Goal: Task Accomplishment & Management: Manage account settings

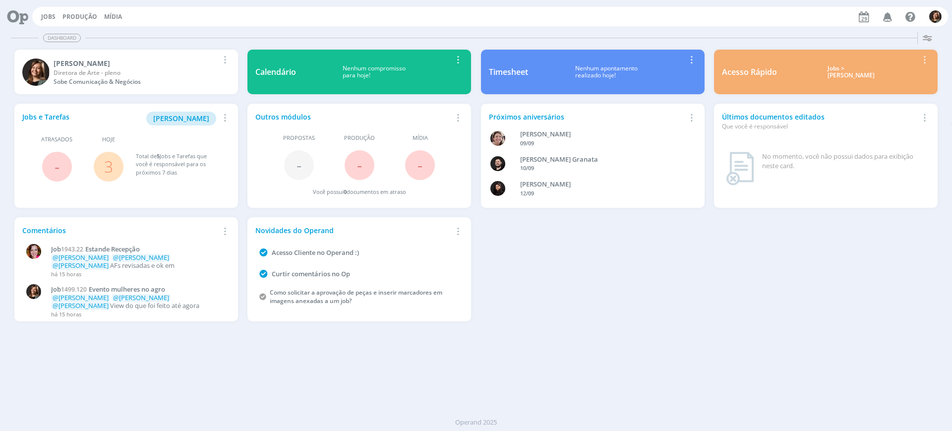
click at [837, 78] on div "Jobs > Minha pauta" at bounding box center [851, 72] width 134 height 14
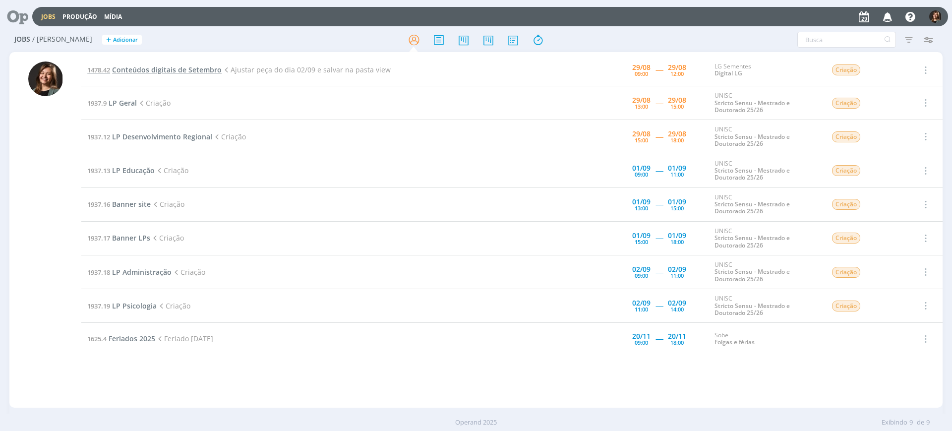
click at [122, 68] on span "Conteúdos digitais de Setembro" at bounding box center [167, 69] width 110 height 9
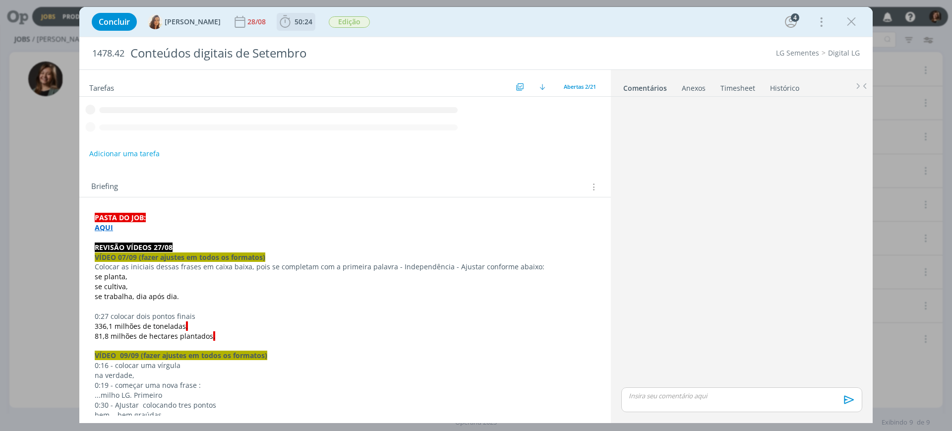
click at [300, 28] on span "50:24" at bounding box center [296, 21] width 37 height 15
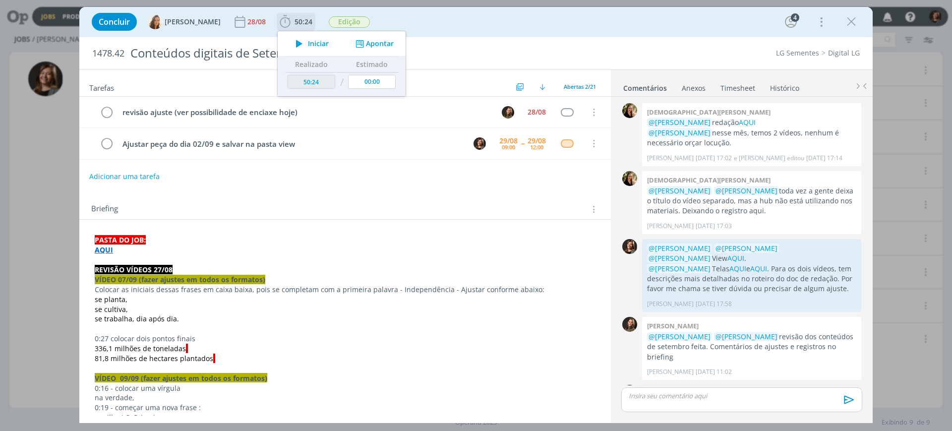
click at [311, 51] on div "Iniciar Apontar" at bounding box center [342, 43] width 128 height 25
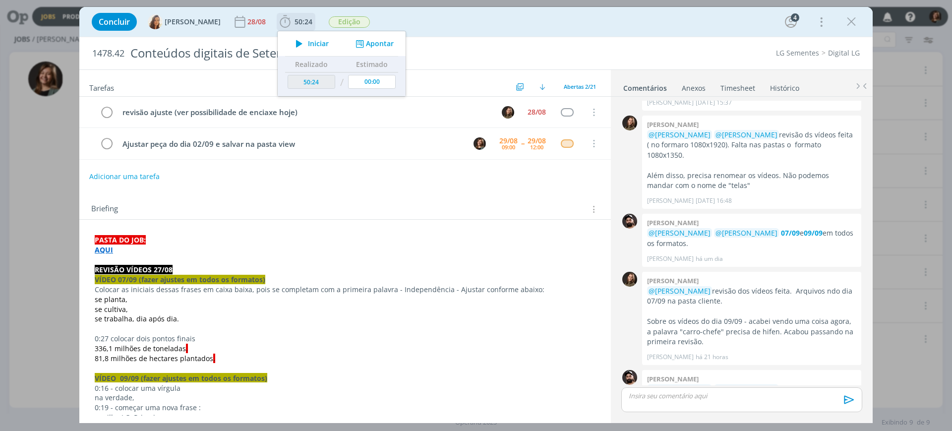
click at [305, 37] on button "Iniciar" at bounding box center [309, 44] width 39 height 14
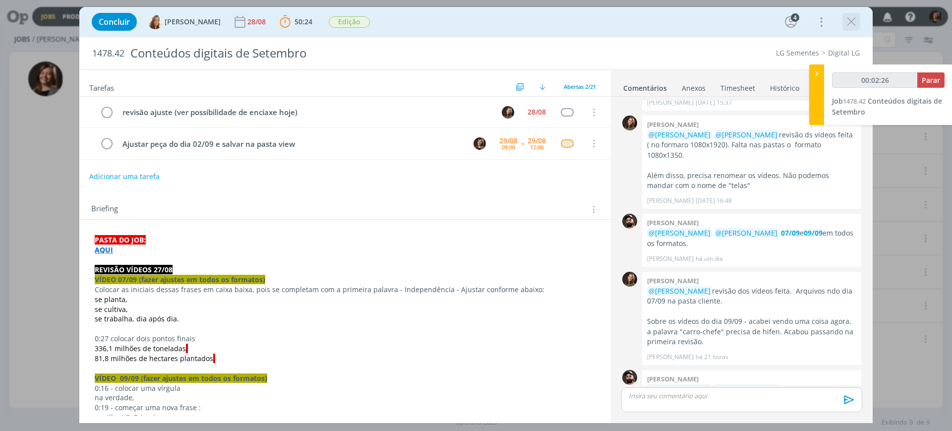
click at [851, 16] on icon "dialog" at bounding box center [851, 21] width 15 height 15
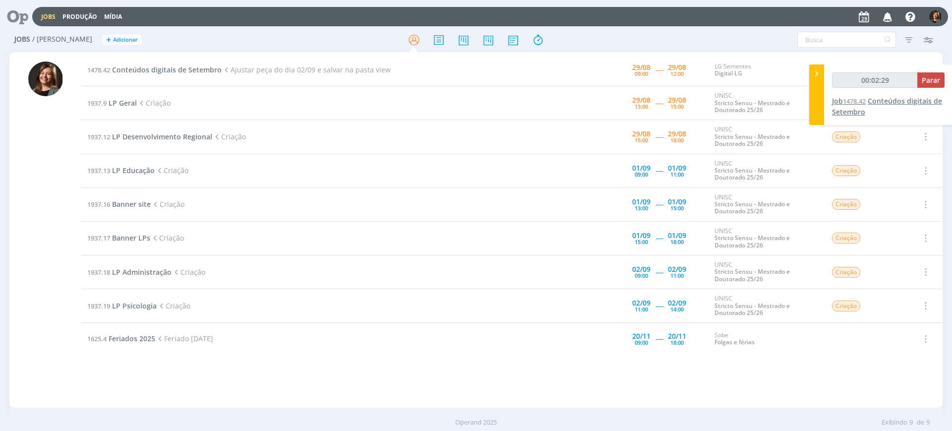
click at [865, 100] on span "1478.42" at bounding box center [854, 101] width 23 height 9
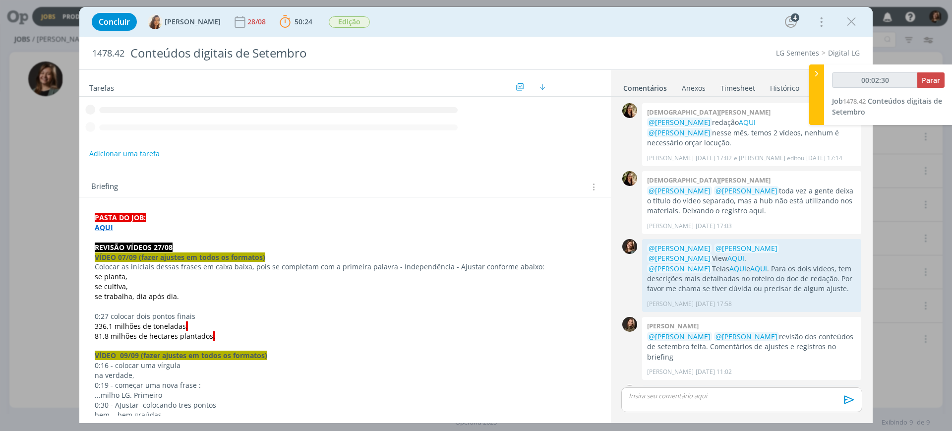
scroll to position [711, 0]
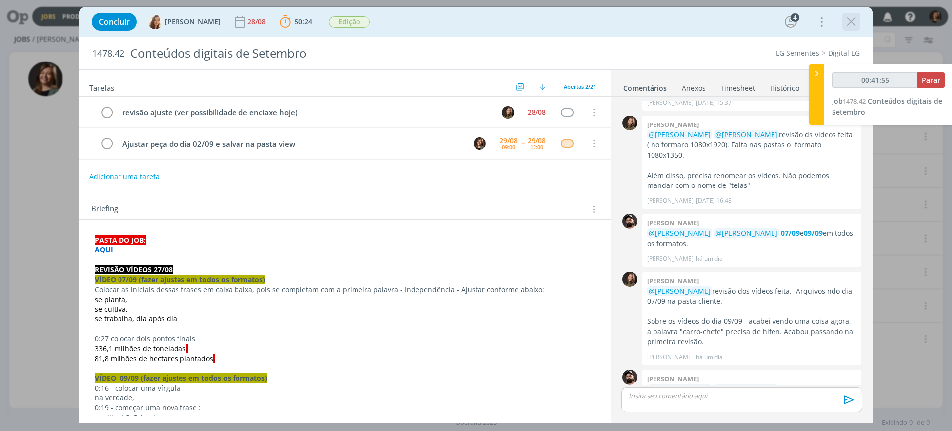
click at [854, 15] on icon "dialog" at bounding box center [851, 21] width 15 height 15
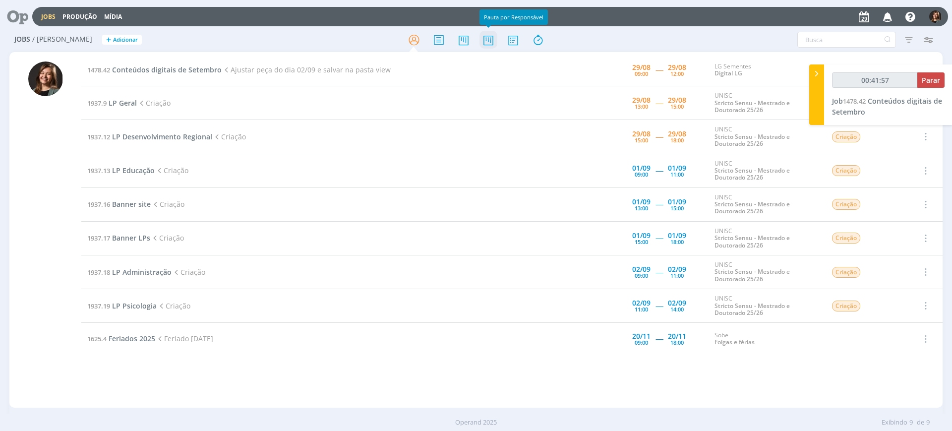
click at [486, 47] on icon at bounding box center [488, 39] width 18 height 19
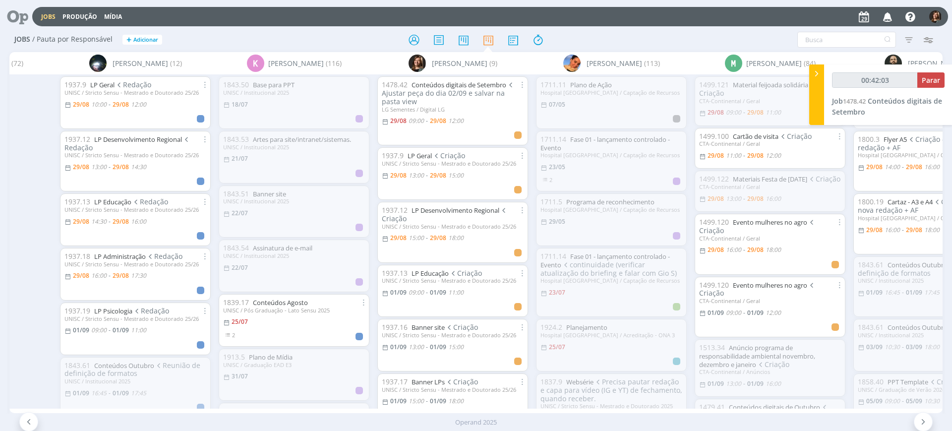
scroll to position [0, 788]
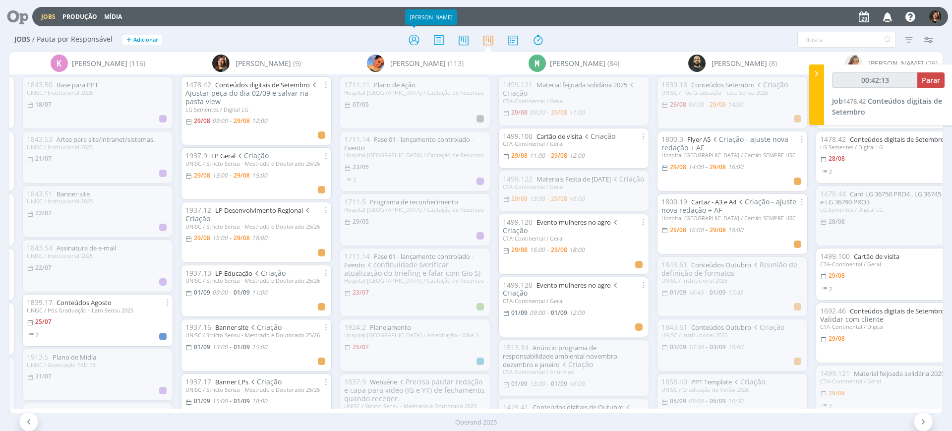
click at [410, 41] on icon at bounding box center [414, 39] width 18 height 19
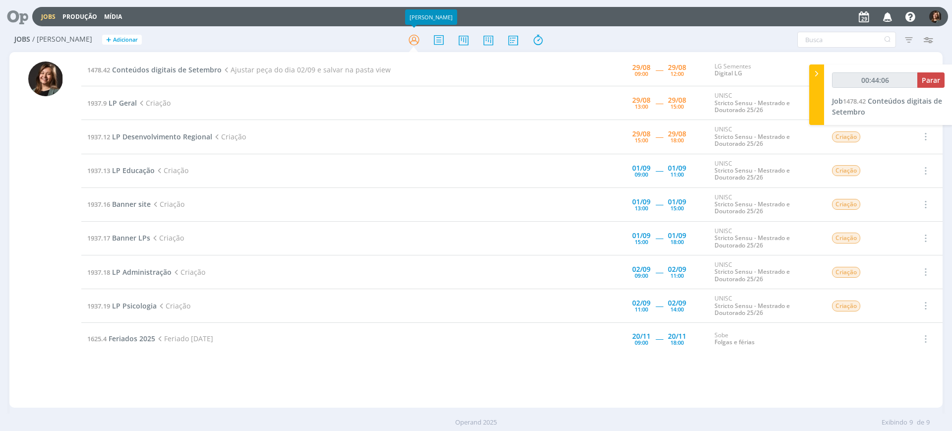
click at [900, 93] on div "00:44:06 Parar" at bounding box center [888, 83] width 113 height 23
click at [885, 96] on span "Conteúdos digitais de Setembro" at bounding box center [887, 106] width 110 height 20
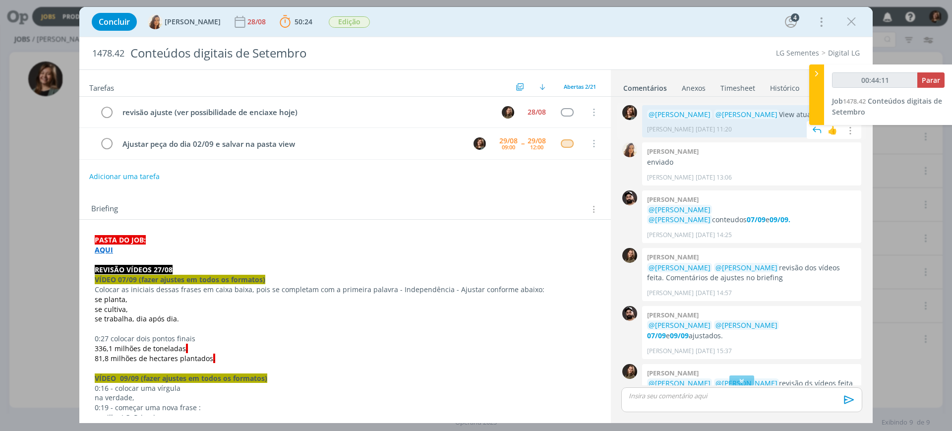
scroll to position [401, 0]
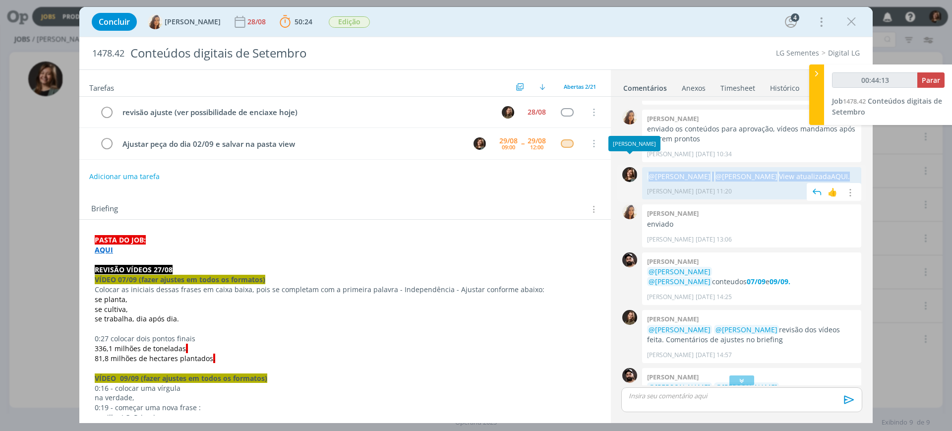
drag, startPoint x: 842, startPoint y: 165, endPoint x: 640, endPoint y: 160, distance: 202.3
click at [640, 165] on div "0 @Amanda Oliveira @Vanessa Feron View atualizada AQUI . Letícia Frantz 19/08 à…" at bounding box center [741, 183] width 249 height 37
copy div "0 @Amanda Oliveira @Vanessa Feron View atualizada AQUI ."
click at [667, 396] on p "dialog" at bounding box center [741, 395] width 225 height 9
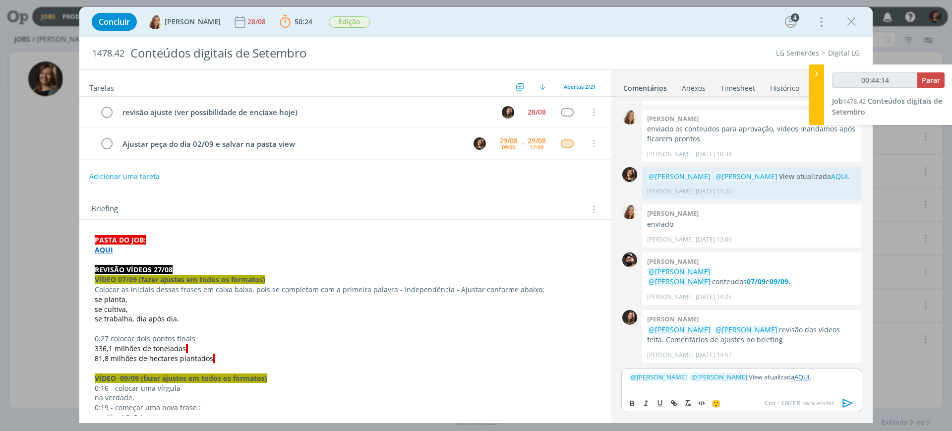
scroll to position [730, 0]
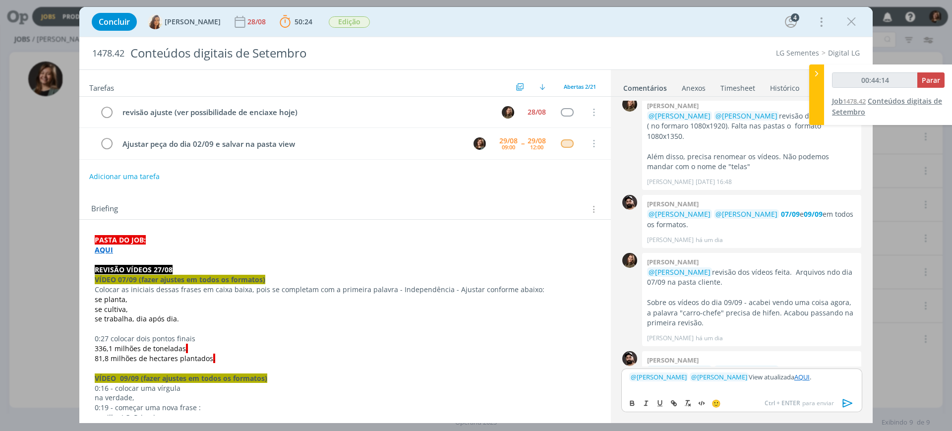
type input "00:44:15"
click at [929, 83] on span "Parar" at bounding box center [931, 79] width 18 height 9
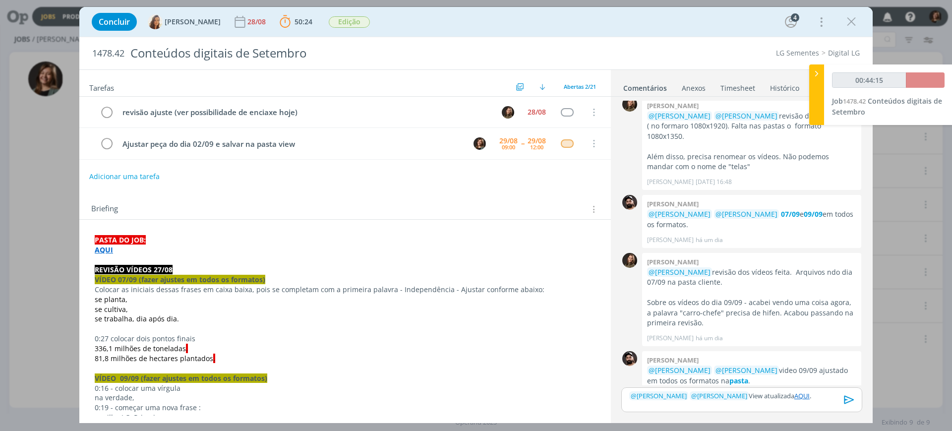
scroll to position [711, 0]
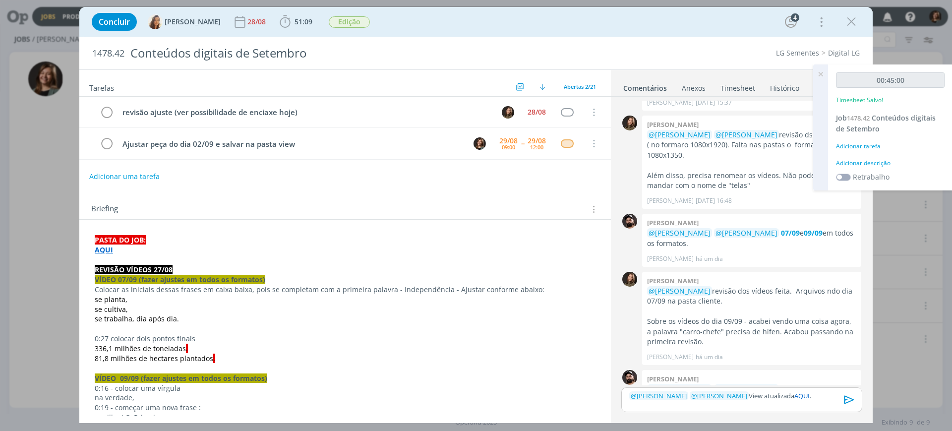
click at [872, 138] on div "00:45:00 Timesheet Salvo! Job 1478.42 Conteúdos digitais de Setembro Adicionar …" at bounding box center [890, 127] width 124 height 126
click at [871, 142] on div "Adicionar tarefa" at bounding box center [890, 146] width 109 height 9
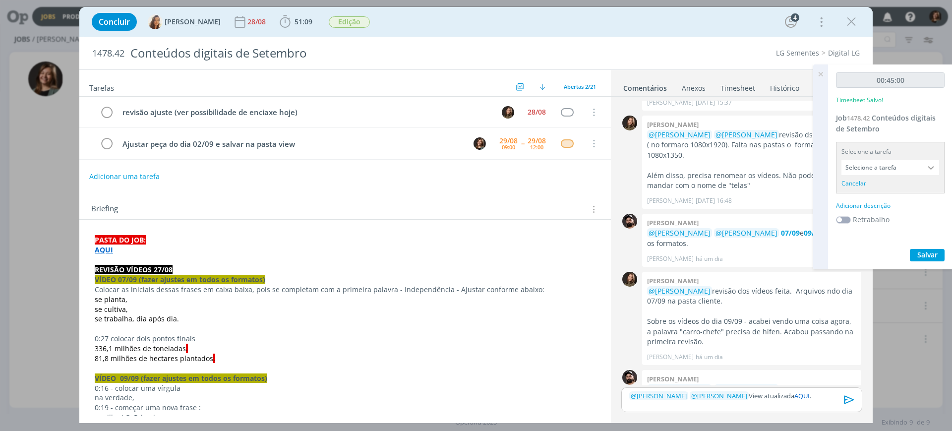
click at [884, 175] on div "Selecione a tarefa Selecione a tarefa Cancelar" at bounding box center [890, 168] width 109 height 52
click at [885, 165] on input "Selecione a tarefa" at bounding box center [890, 167] width 98 height 15
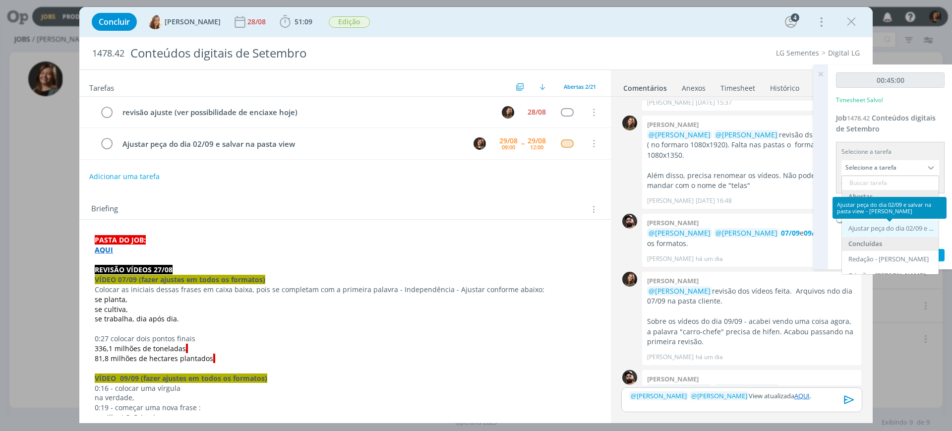
click at [884, 230] on div "Ajustar peça do dia 02/09 e salvar na pasta view - Letícia Frantz" at bounding box center [891, 229] width 86 height 8
type input "Ajustar peça do dia 02/09 e salvar na pasta view"
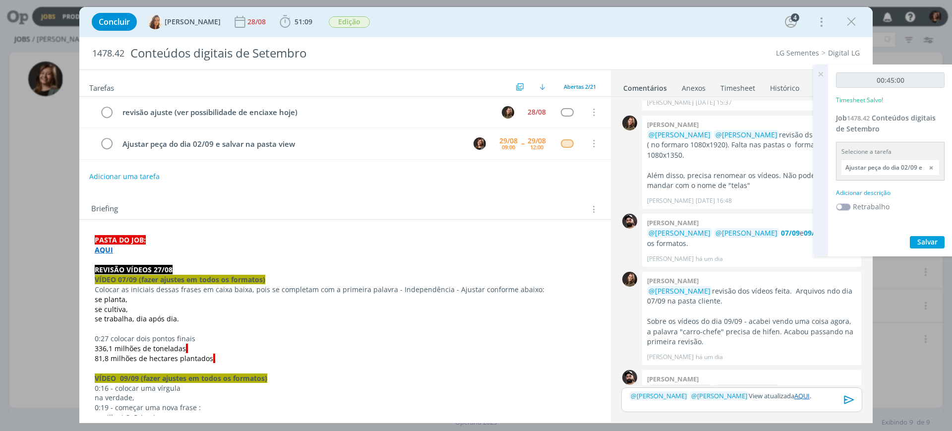
click at [867, 188] on div "Adicionar descrição" at bounding box center [890, 192] width 109 height 9
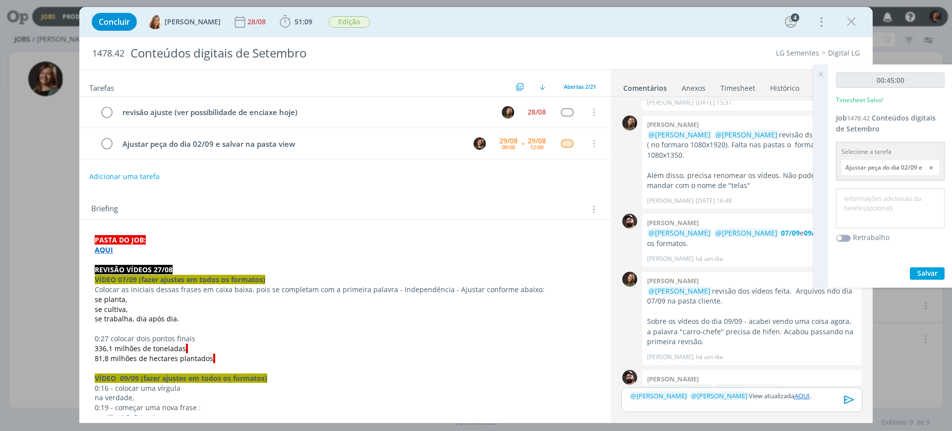
click at [867, 198] on textarea at bounding box center [890, 208] width 104 height 35
type textarea "Ajuste"
click at [929, 273] on span "Salvar" at bounding box center [927, 272] width 20 height 9
click at [852, 402] on div "Timesheet salvo com sucesso!" at bounding box center [874, 410] width 140 height 26
click at [849, 395] on icon "dialog" at bounding box center [849, 399] width 15 height 15
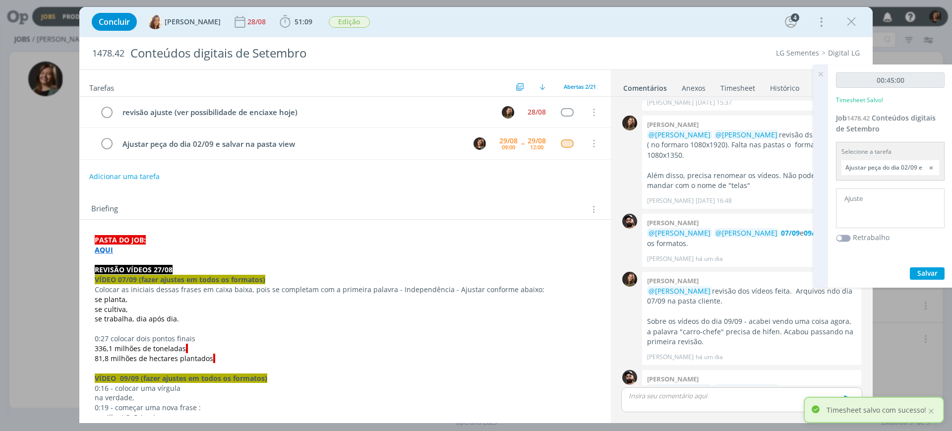
scroll to position [749, 0]
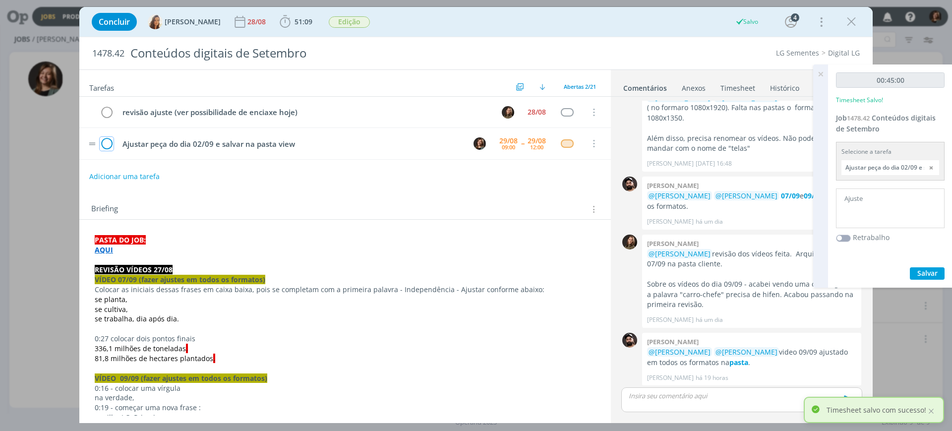
click at [104, 143] on icon "dialog" at bounding box center [107, 143] width 14 height 15
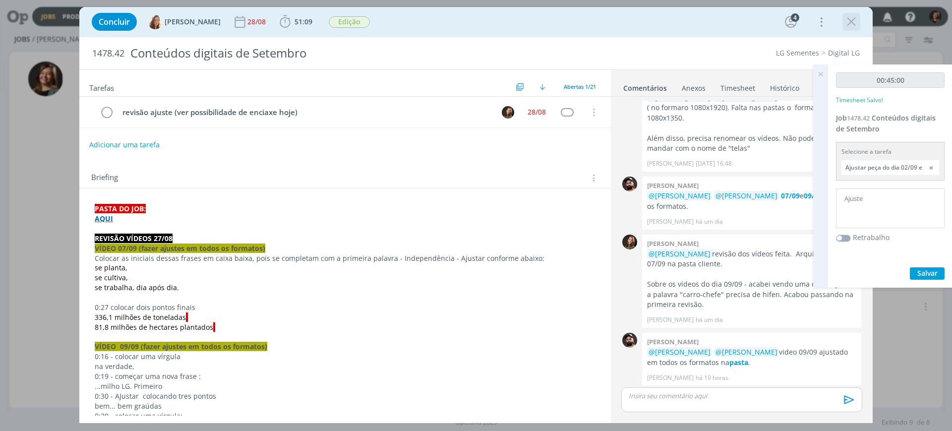
click at [848, 26] on icon "dialog" at bounding box center [851, 21] width 15 height 15
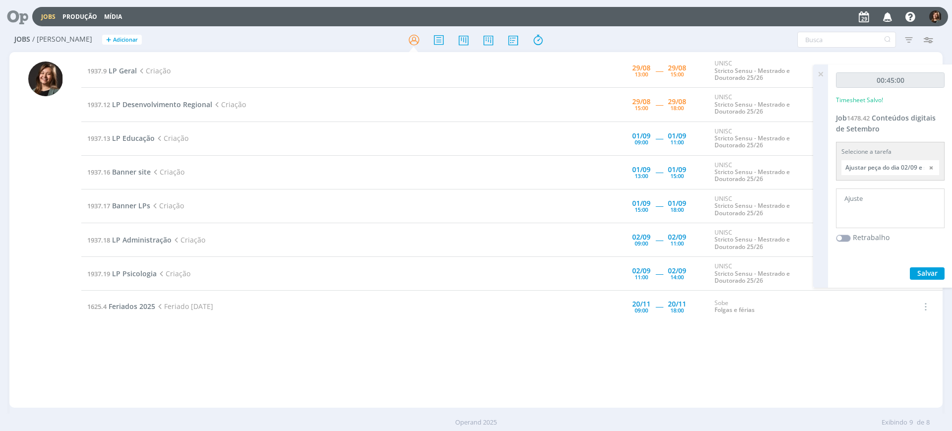
click at [816, 72] on icon at bounding box center [820, 73] width 18 height 19
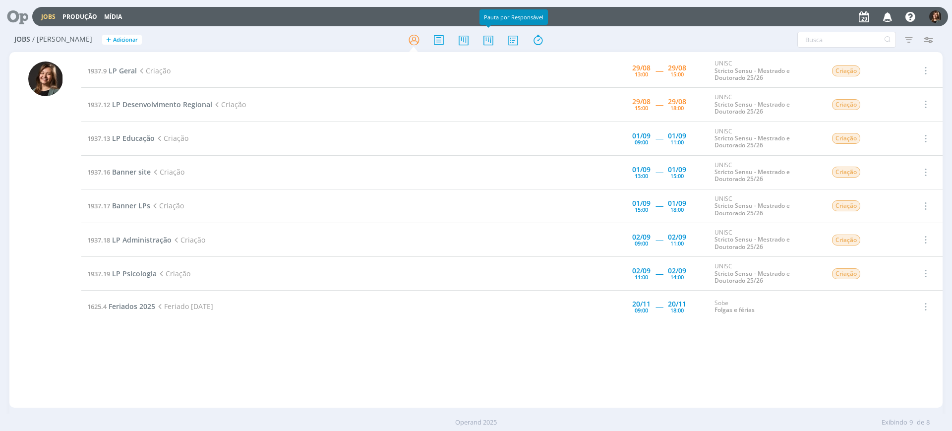
click at [498, 41] on div at bounding box center [475, 40] width 311 height 18
click at [504, 40] on icon at bounding box center [513, 39] width 18 height 19
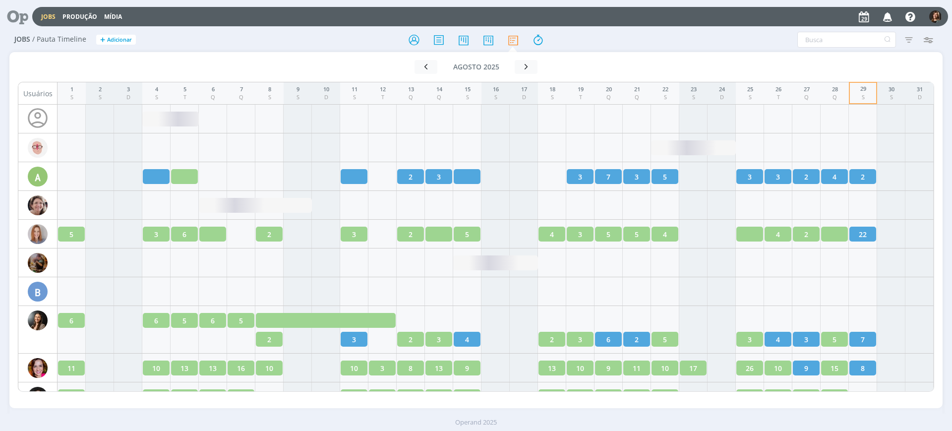
click at [488, 50] on div "Jobs / Pauta Timeline + Adicionar Filtrar Filtrar Limpar Tipo Jobs e Tarefas Si…" at bounding box center [475, 40] width 933 height 25
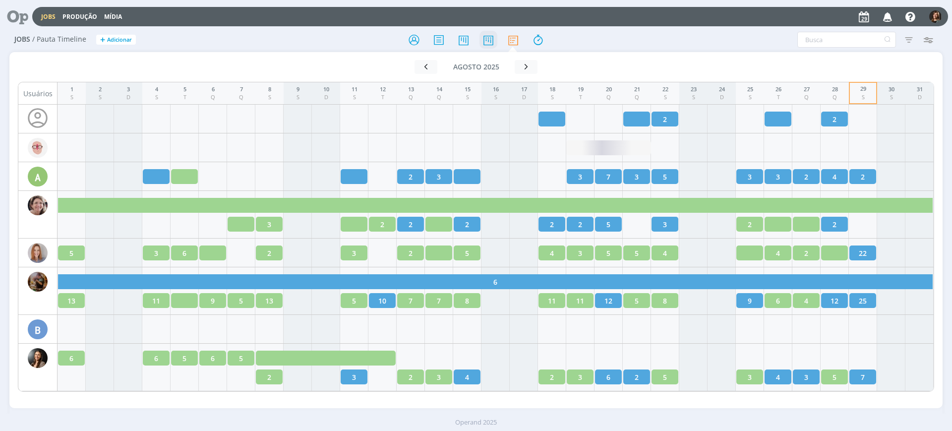
click at [489, 47] on icon at bounding box center [488, 39] width 18 height 19
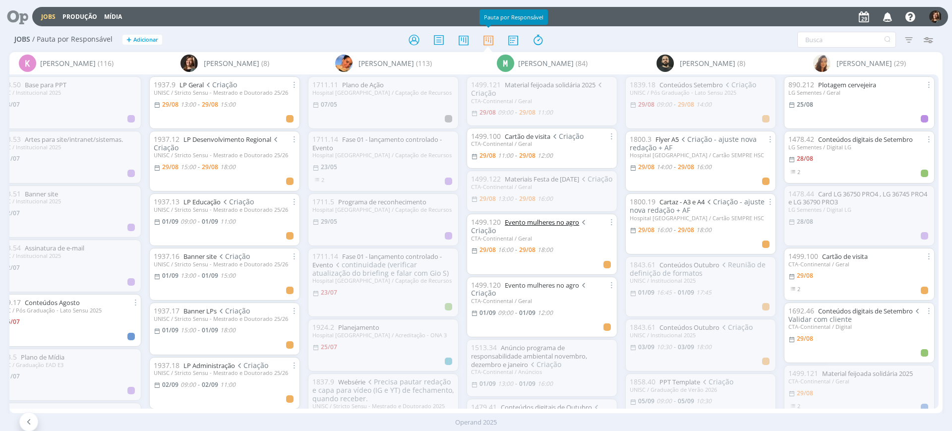
click at [555, 227] on link "Evento mulheres no agro" at bounding box center [542, 222] width 74 height 9
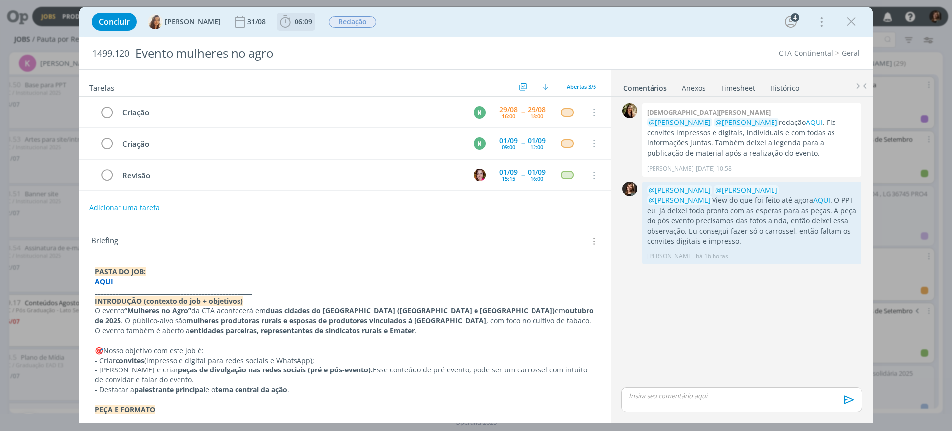
click at [294, 24] on span "06:09" at bounding box center [303, 21] width 18 height 9
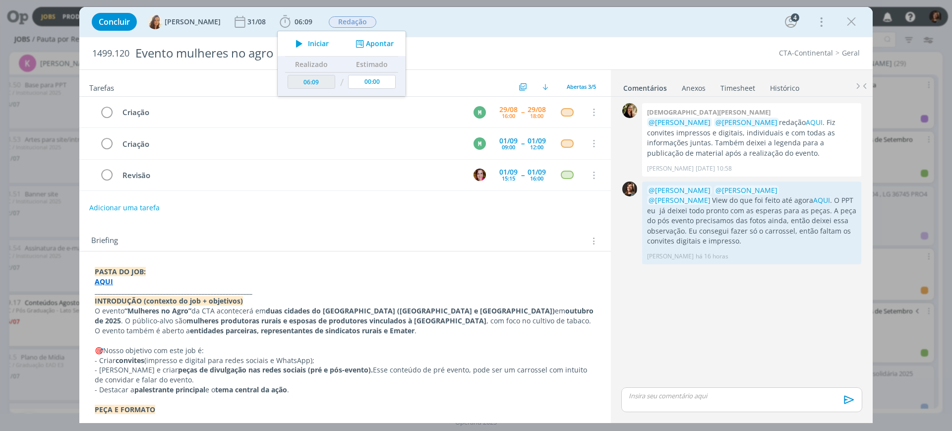
click at [107, 272] on strong "PASTA DO JOB:" at bounding box center [120, 271] width 51 height 9
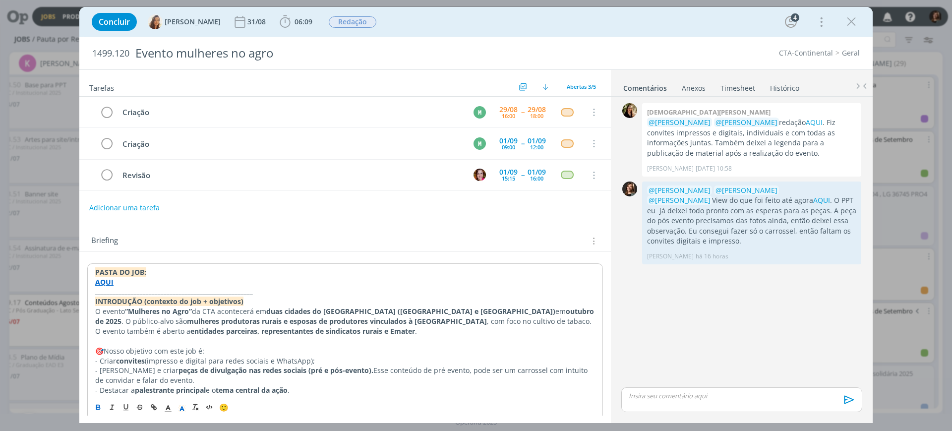
click at [100, 277] on strong "AQUI" at bounding box center [104, 281] width 18 height 9
click at [130, 293] on div "[URL][DOMAIN_NAME]" at bounding box center [178, 300] width 182 height 19
click at [134, 301] on link "[URL][DOMAIN_NAME]" at bounding box center [159, 300] width 75 height 13
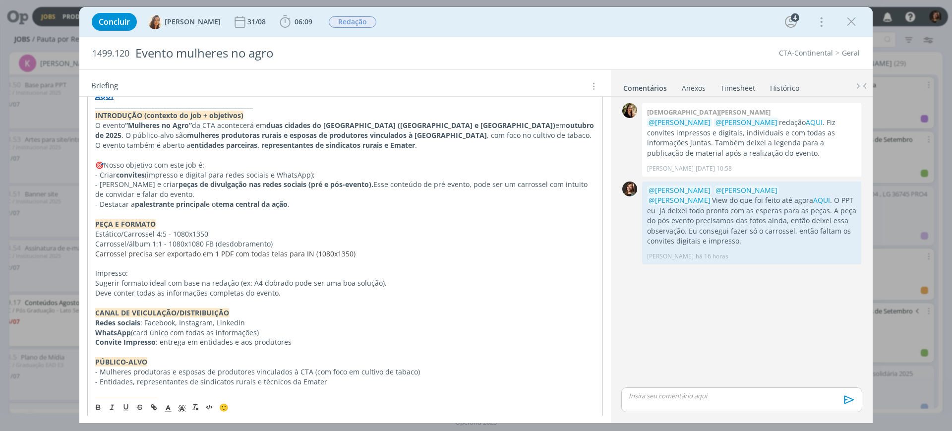
click at [654, 292] on div "0 [PERSON_NAME] @[PERSON_NAME] @[PERSON_NAME] redação AQUI . Fiz convites impre…" at bounding box center [741, 243] width 249 height 284
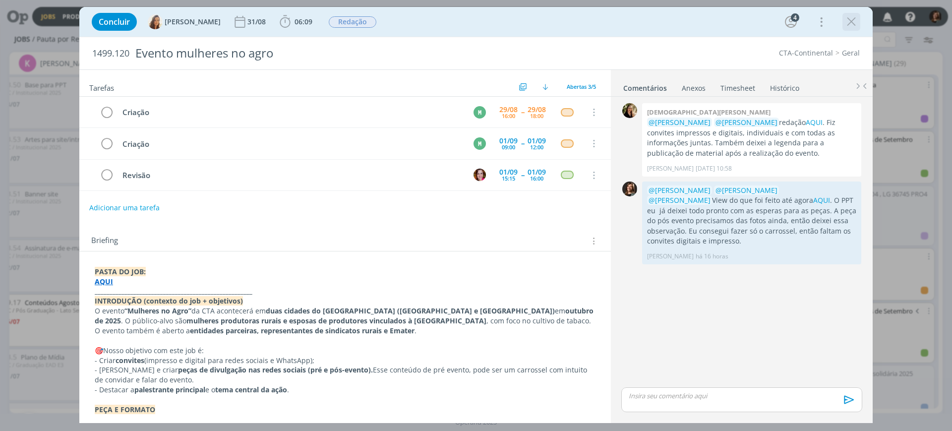
click at [850, 26] on icon "dialog" at bounding box center [851, 21] width 15 height 15
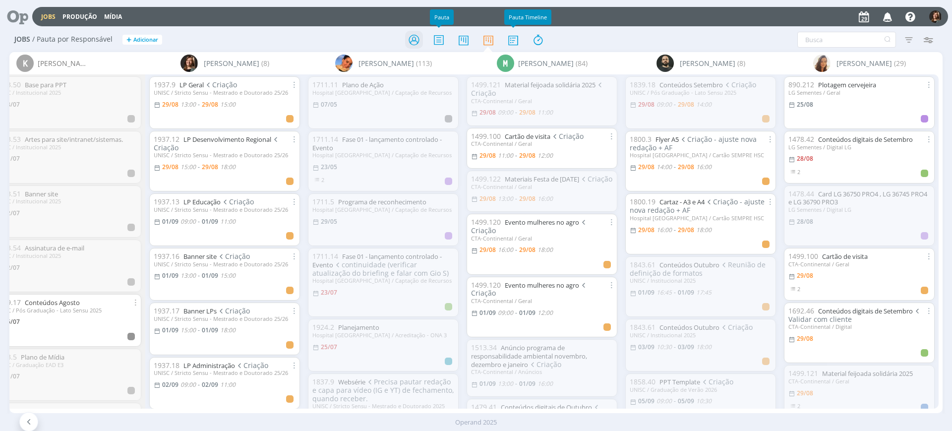
click at [411, 41] on icon at bounding box center [414, 39] width 18 height 19
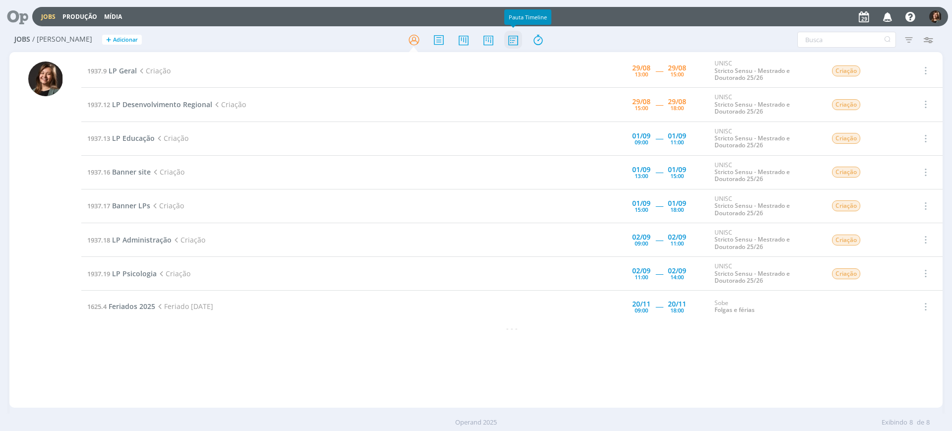
click at [506, 43] on icon at bounding box center [513, 39] width 18 height 19
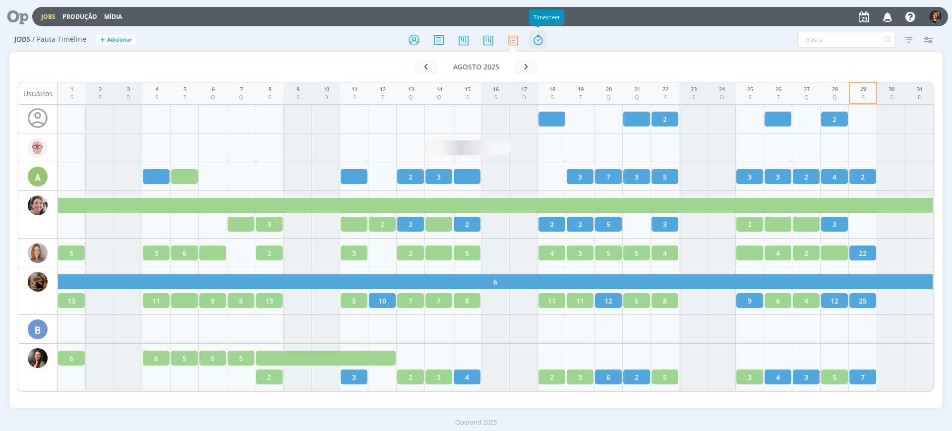
click at [541, 40] on icon at bounding box center [538, 39] width 18 height 19
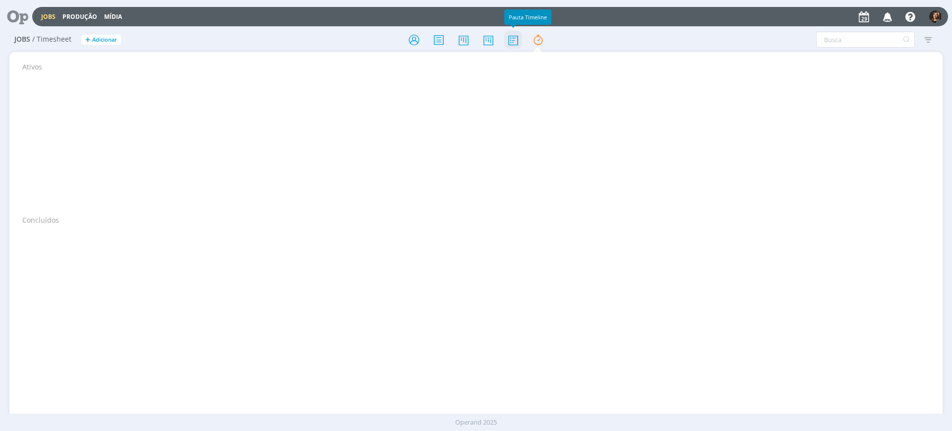
click at [509, 39] on icon at bounding box center [513, 39] width 18 height 19
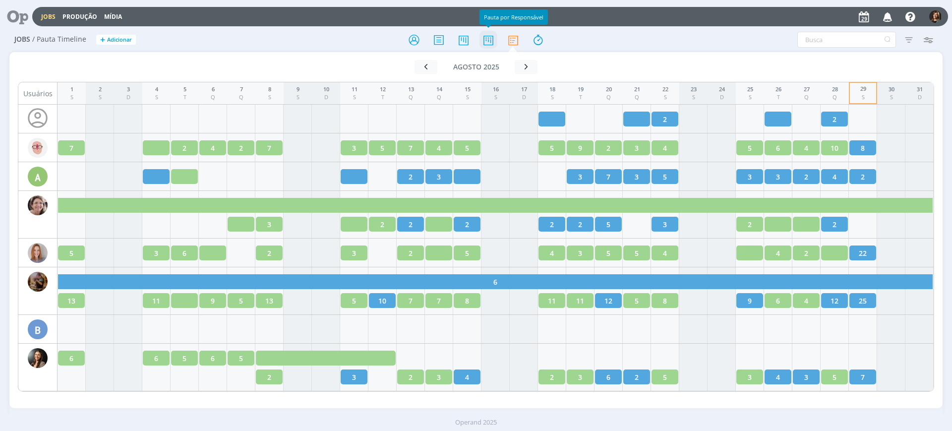
click at [490, 38] on icon at bounding box center [488, 39] width 18 height 19
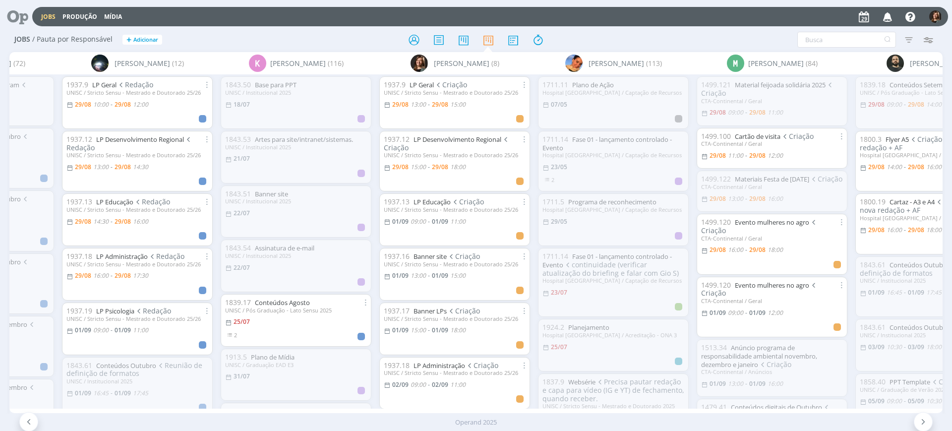
scroll to position [0, 628]
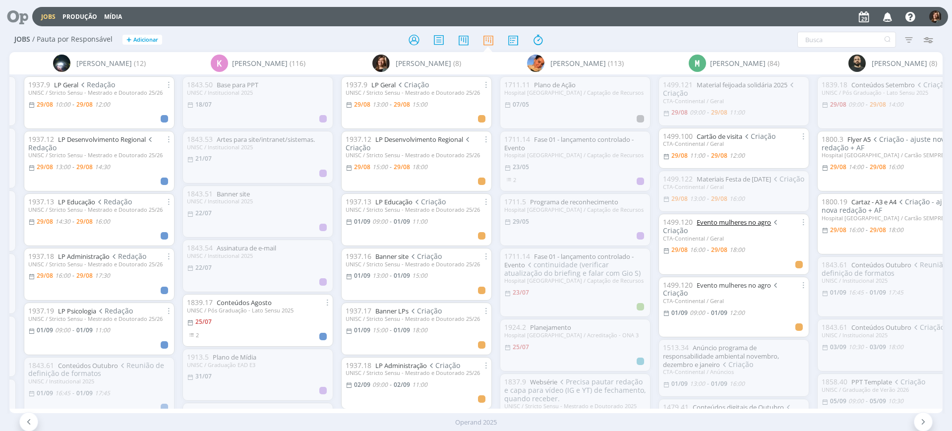
click at [736, 227] on link "Evento mulheres no agro" at bounding box center [733, 222] width 74 height 9
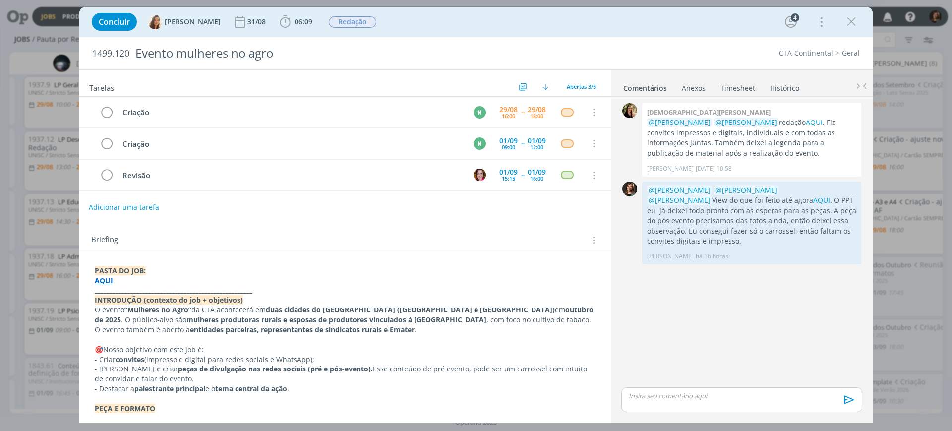
click at [126, 209] on button "Adicionar uma tarefa" at bounding box center [124, 207] width 70 height 17
click at [140, 209] on input "dialog" at bounding box center [279, 206] width 366 height 14
click at [493, 202] on icon "dialog" at bounding box center [491, 206] width 15 height 15
type input "Criação"
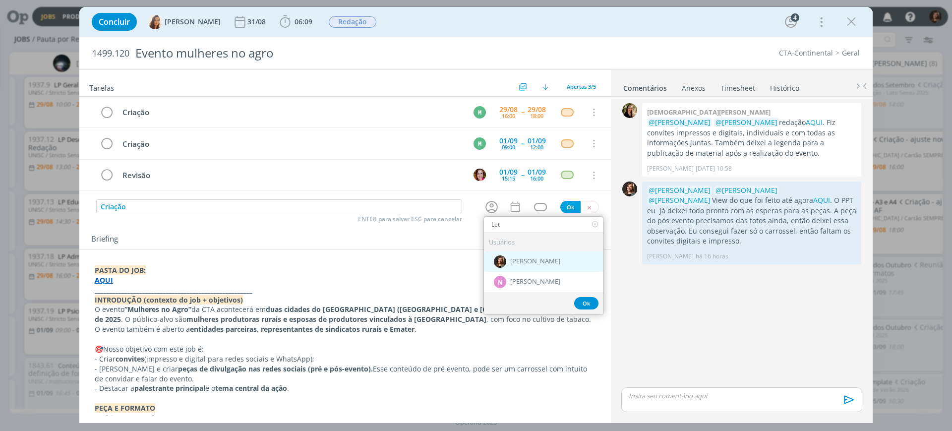
type input "Let"
click at [542, 269] on div "[PERSON_NAME]" at bounding box center [543, 261] width 119 height 20
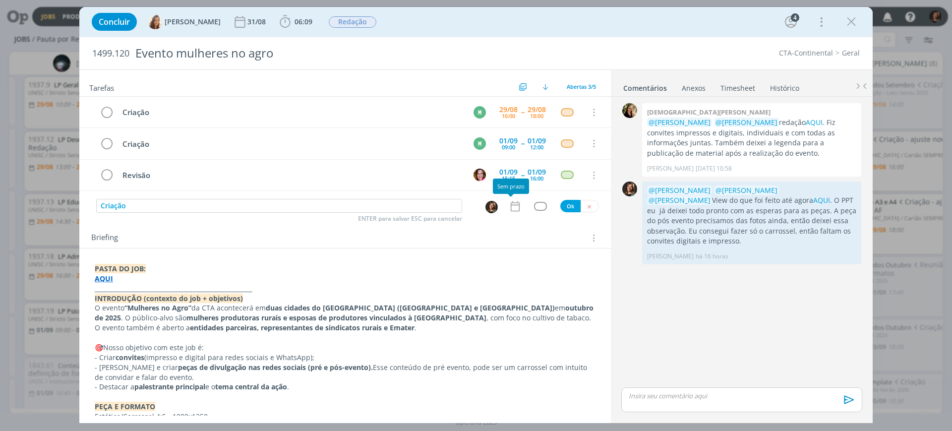
click at [517, 207] on icon "dialog" at bounding box center [515, 206] width 13 height 13
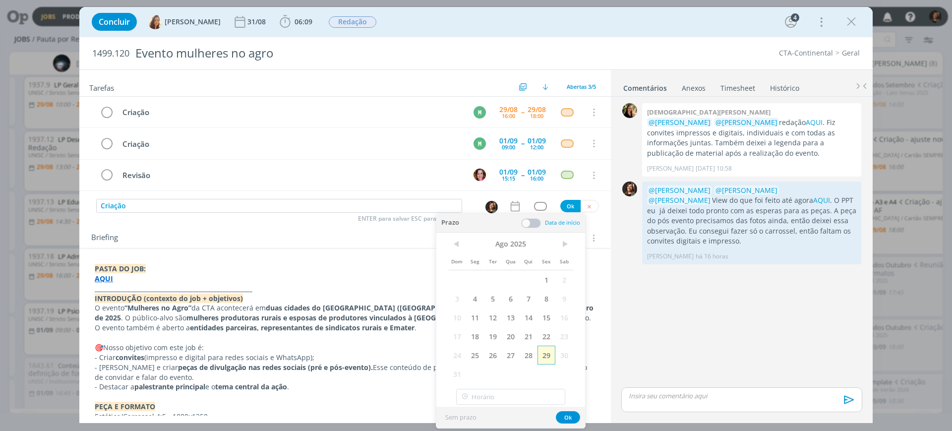
click at [541, 355] on span "29" at bounding box center [546, 355] width 18 height 19
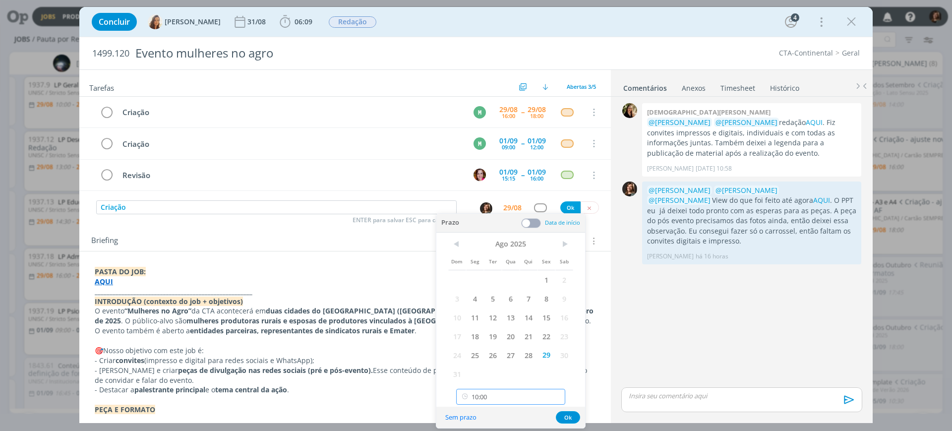
click at [504, 389] on input "10:00" at bounding box center [510, 397] width 109 height 16
click at [501, 325] on div "12:00" at bounding box center [512, 327] width 111 height 18
type input "12:00"
click at [564, 211] on button "Ok" at bounding box center [570, 207] width 20 height 12
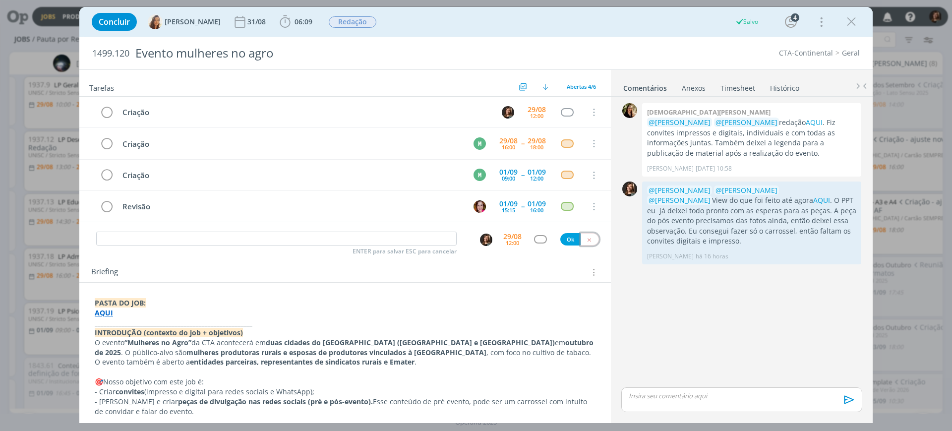
click at [586, 240] on icon "dialog" at bounding box center [589, 239] width 6 height 6
click at [569, 116] on td "dialog" at bounding box center [567, 112] width 18 height 15
click at [567, 114] on div "dialog" at bounding box center [567, 112] width 12 height 8
click at [566, 113] on div "dialog" at bounding box center [567, 112] width 12 height 8
click at [564, 115] on div "dialog" at bounding box center [567, 112] width 12 height 8
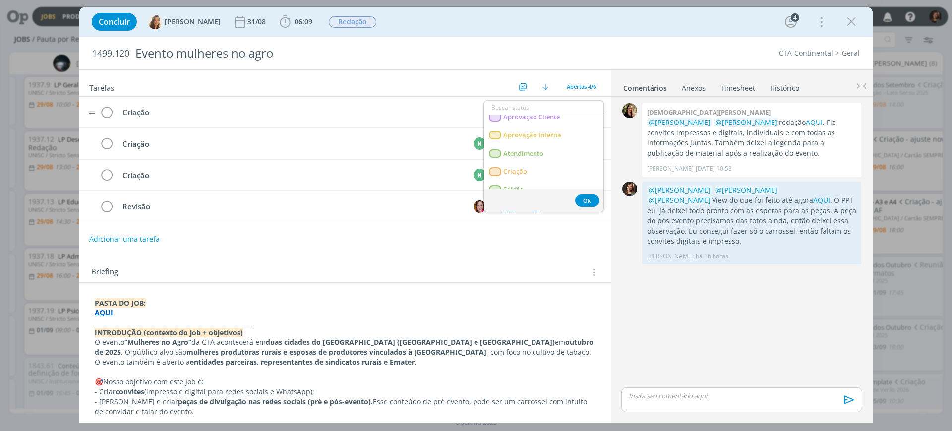
scroll to position [62, 0]
drag, startPoint x: 539, startPoint y: 148, endPoint x: 641, endPoint y: 154, distance: 102.8
click at [539, 148] on link "Criação" at bounding box center [543, 153] width 119 height 18
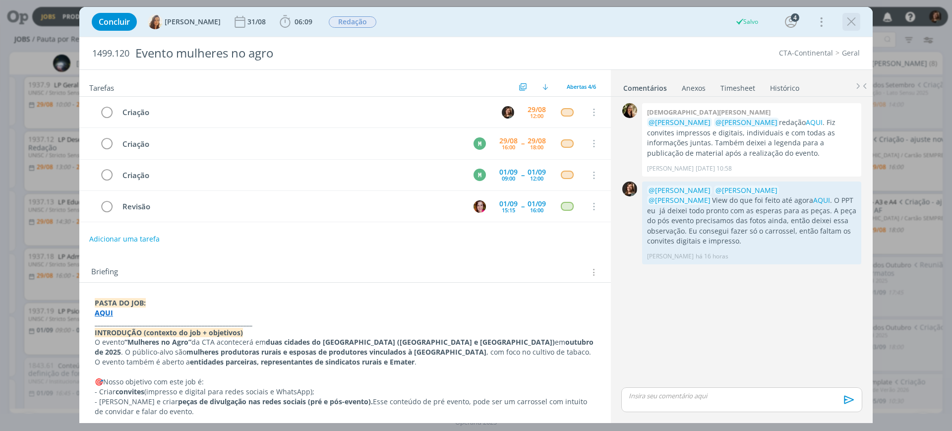
click at [852, 22] on icon "dialog" at bounding box center [851, 21] width 15 height 15
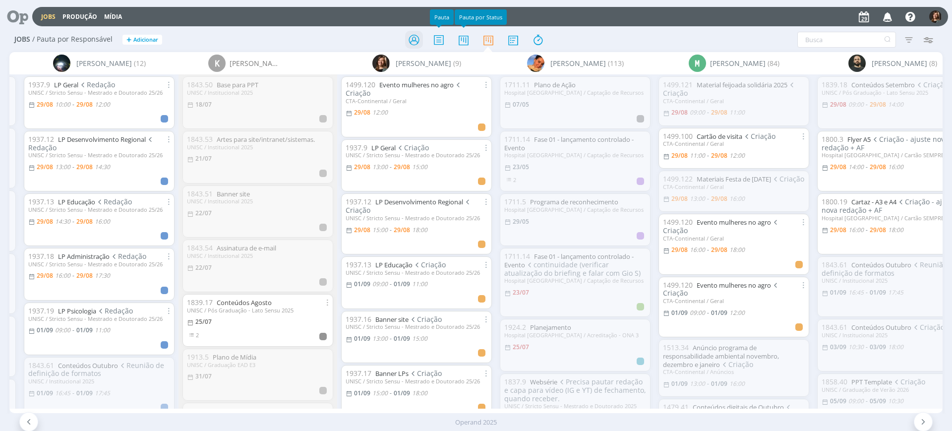
click at [414, 39] on icon at bounding box center [414, 39] width 18 height 19
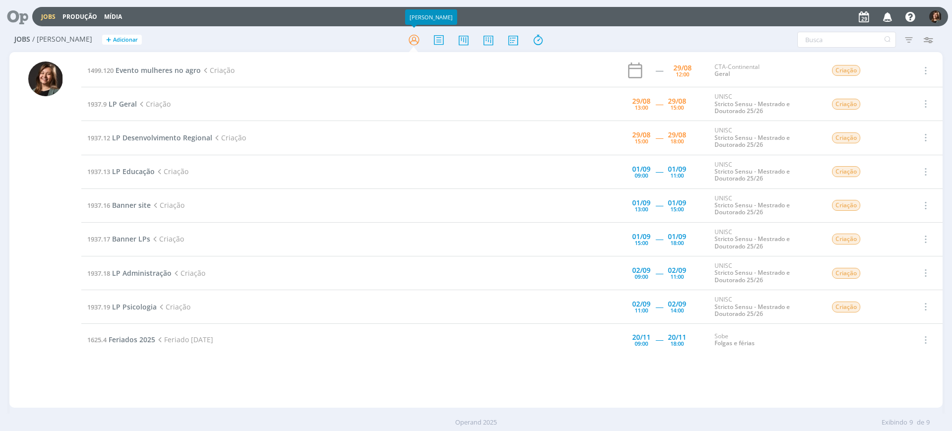
click at [189, 63] on td "1499.120 Evento mulheres no agro Criação" at bounding box center [315, 70] width 468 height 33
click at [189, 69] on span "Evento mulheres no agro" at bounding box center [157, 69] width 85 height 9
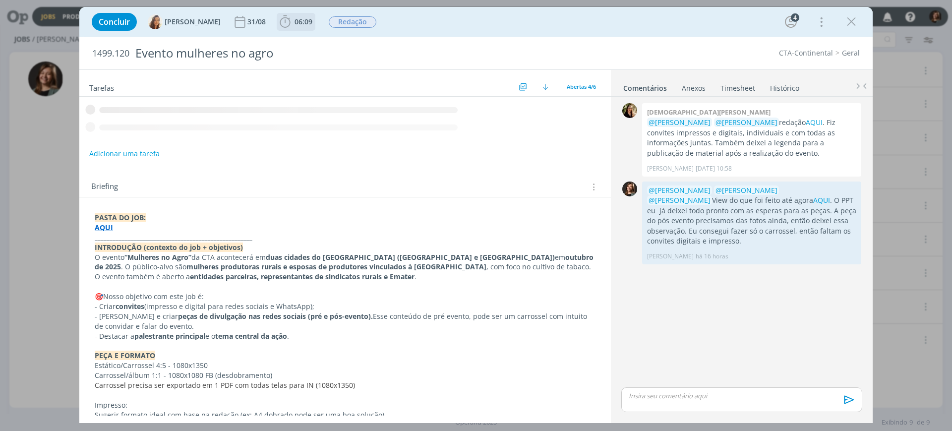
click at [303, 25] on span "06:09" at bounding box center [303, 21] width 18 height 9
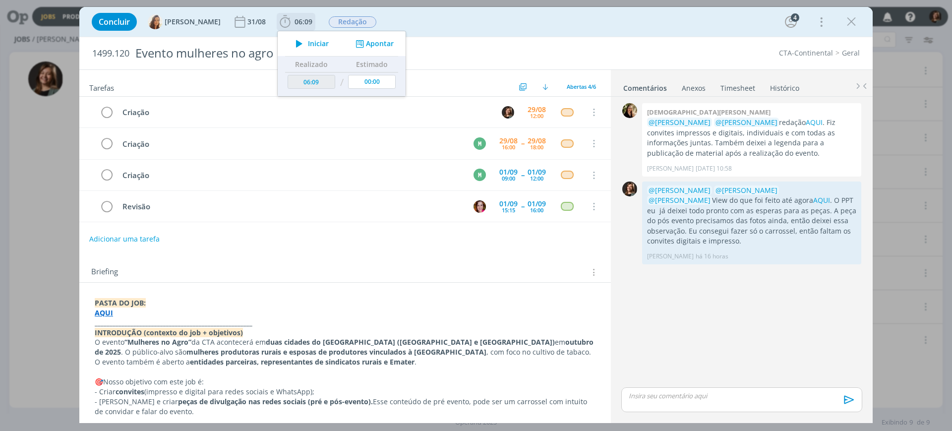
click at [308, 40] on span "Iniciar" at bounding box center [318, 43] width 21 height 7
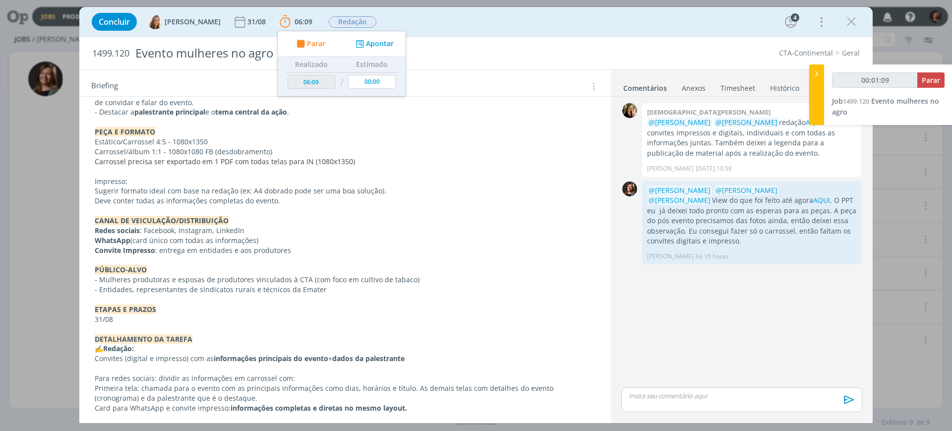
scroll to position [306, 0]
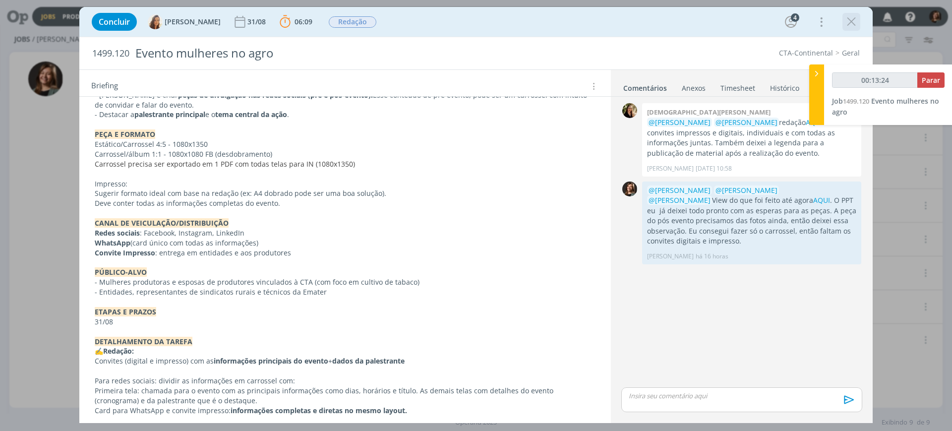
click at [857, 18] on icon "dialog" at bounding box center [851, 21] width 15 height 15
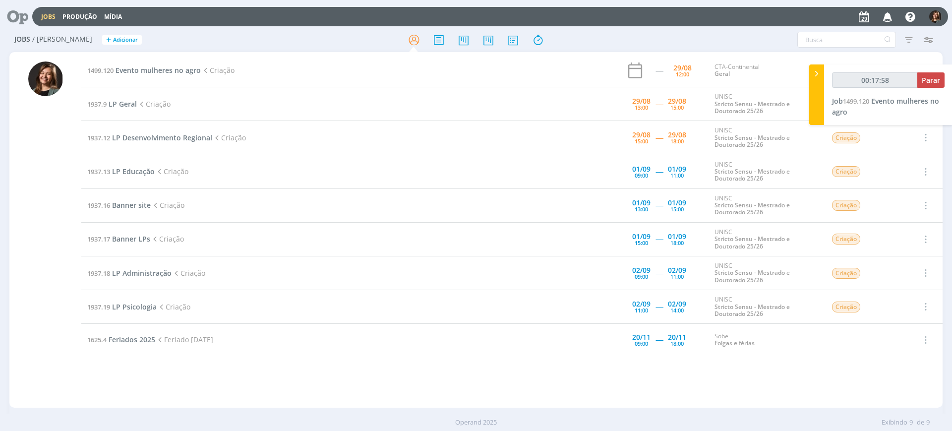
click at [831, 92] on div "00:17:58 Parar Job 1499.120 Evento mulheres no agro" at bounding box center [888, 94] width 128 height 60
click at [844, 103] on span "1499.120" at bounding box center [856, 101] width 26 height 9
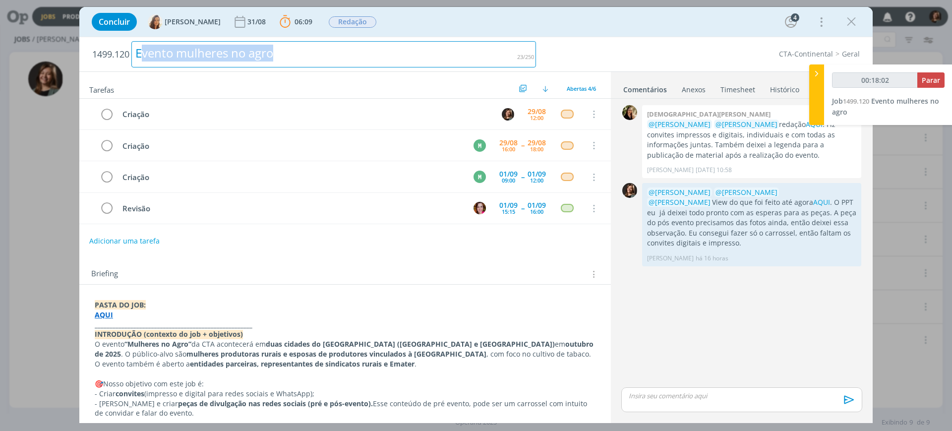
drag, startPoint x: 291, startPoint y: 54, endPoint x: 307, endPoint y: 262, distance: 208.3
click at [159, 73] on div "1499.120 Evento mulheres no agro CTA-Continental Geral Tarefas Usar Job de temp…" at bounding box center [475, 230] width 793 height 386
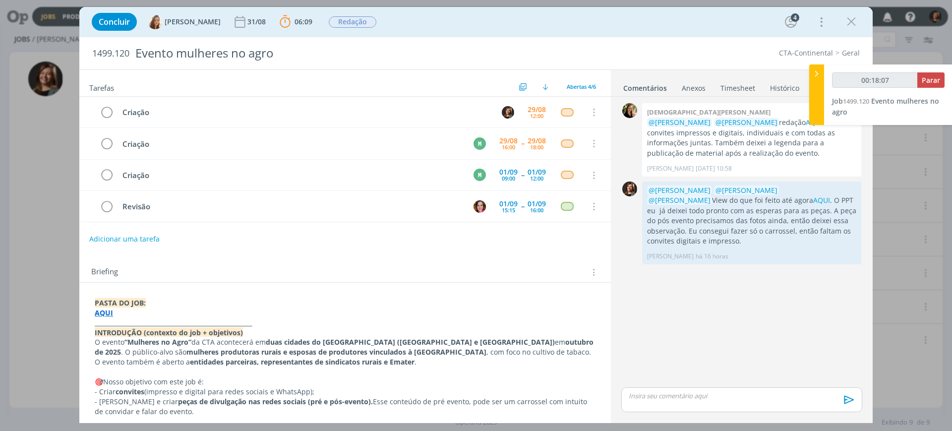
click at [553, 40] on div "1499.120 Evento mulheres no agro CTA-Continental Geral" at bounding box center [475, 53] width 793 height 32
click at [851, 19] on icon "dialog" at bounding box center [851, 21] width 15 height 15
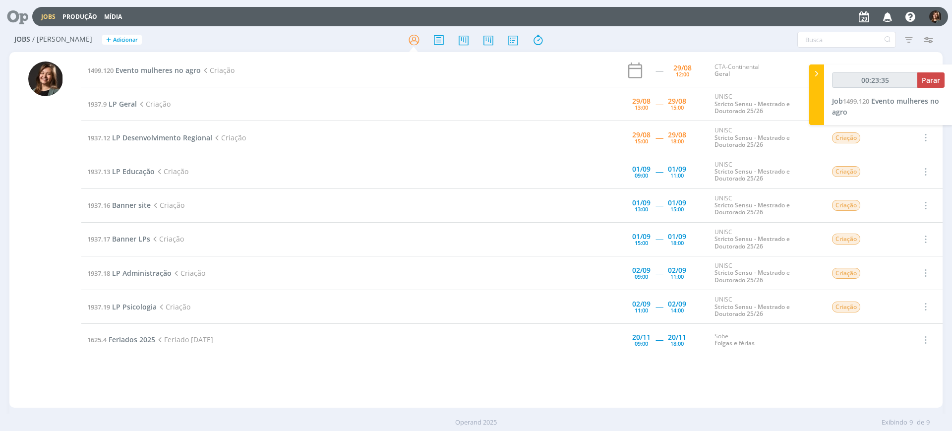
click at [859, 106] on div "00:23:35 Parar Job 1499.120 Evento mulheres no agro" at bounding box center [888, 94] width 128 height 60
click at [488, 39] on icon at bounding box center [488, 39] width 18 height 19
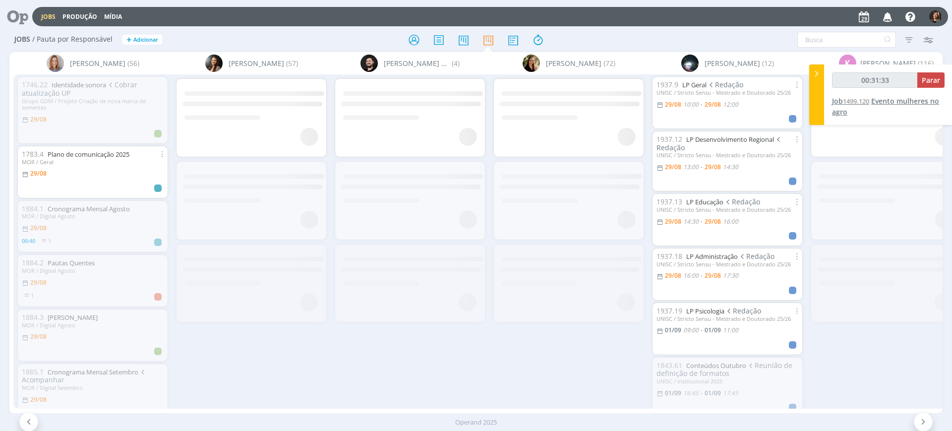
click at [901, 98] on span "Evento mulheres no agro" at bounding box center [885, 106] width 107 height 20
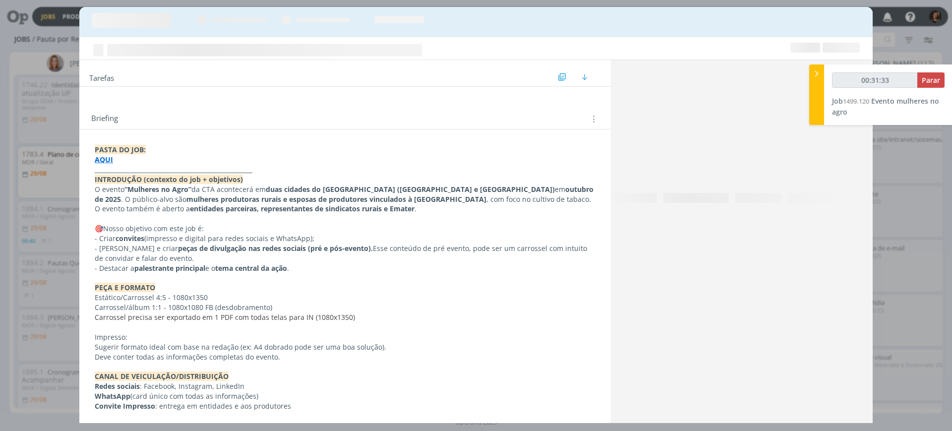
type input "00:31:35"
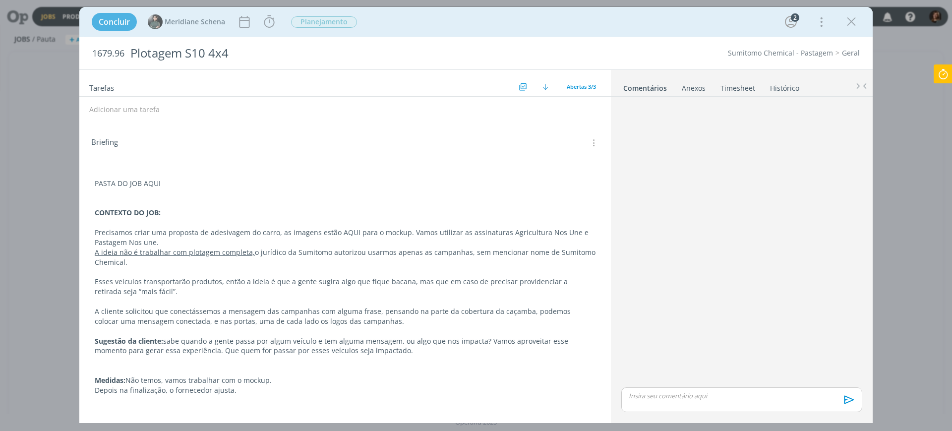
scroll to position [134, 0]
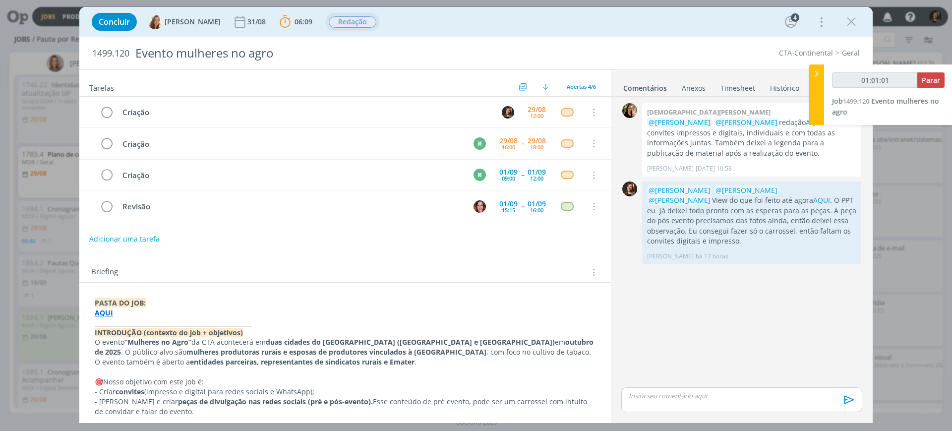
type input "01:02:01"
